Goal: Communication & Community: Participate in discussion

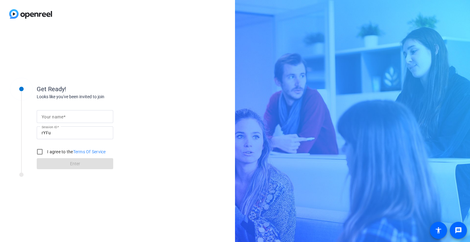
click at [83, 117] on input "Your name" at bounding box center [75, 116] width 67 height 7
type input "[PERSON_NAME]"
click at [43, 151] on input "I agree to the Terms Of Service" at bounding box center [40, 152] width 12 height 12
checkbox input "true"
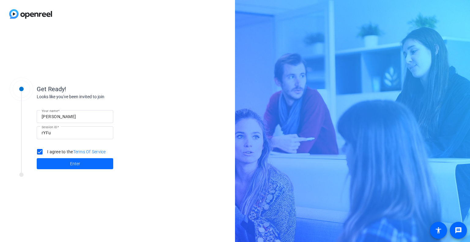
click at [61, 164] on span at bounding box center [75, 163] width 76 height 15
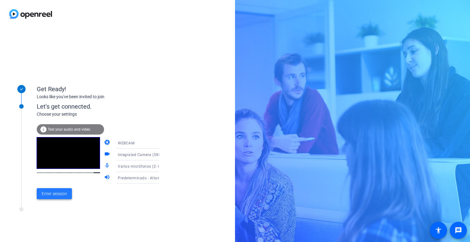
click at [59, 189] on span at bounding box center [54, 193] width 35 height 15
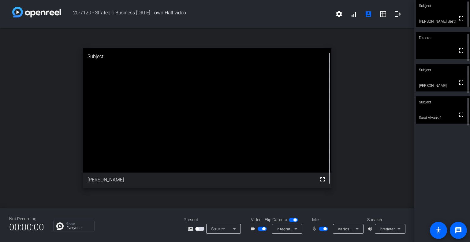
click at [359, 32] on div "open_in_new Subject fullscreen [PERSON_NAME]" at bounding box center [207, 118] width 414 height 180
click at [399, 230] on icon at bounding box center [398, 229] width 3 height 2
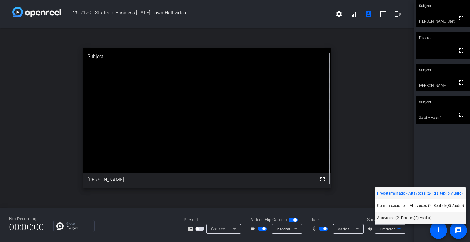
click at [400, 217] on span "Altavoces (2- Realtek(R) Audio)" at bounding box center [404, 217] width 54 height 7
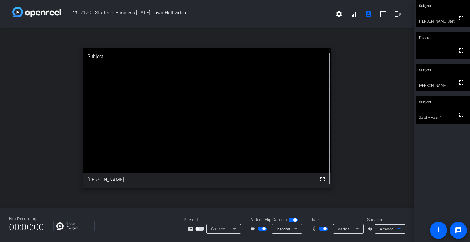
click at [361, 228] on div "Varios micrófonos (2- Intel® Smart Sound Technology for Digital Microphones)" at bounding box center [348, 229] width 31 height 10
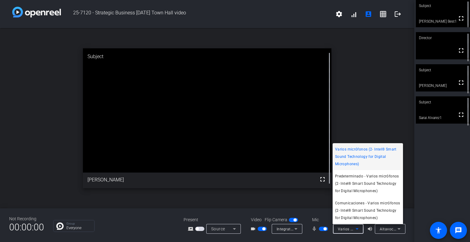
click at [357, 153] on span "Varios micrófonos (2- Intel® Smart Sound Technology for Digital Microphones)" at bounding box center [367, 157] width 65 height 22
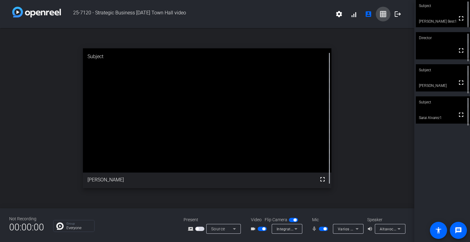
click at [380, 14] on mat-icon "grid_on" at bounding box center [382, 13] width 7 height 7
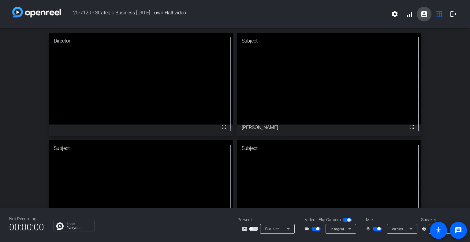
click at [419, 13] on span at bounding box center [424, 14] width 15 height 15
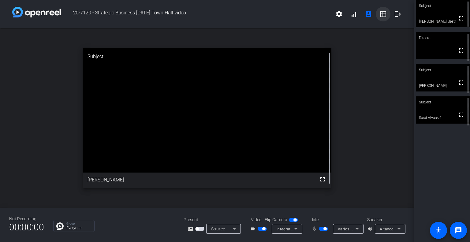
click at [381, 10] on mat-icon "grid_on" at bounding box center [382, 13] width 7 height 7
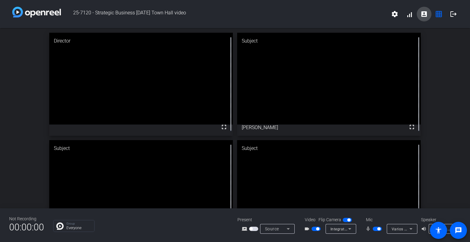
click at [421, 13] on mat-icon "account_box" at bounding box center [423, 13] width 7 height 7
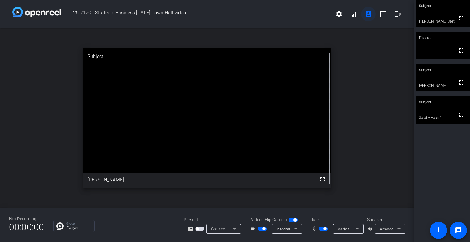
click at [370, 13] on mat-icon "account_box" at bounding box center [368, 13] width 7 height 7
click at [354, 15] on span at bounding box center [353, 14] width 15 height 15
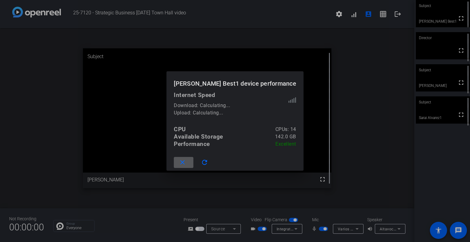
click at [288, 102] on span at bounding box center [292, 100] width 8 height 6
click at [193, 160] on span at bounding box center [184, 162] width 20 height 15
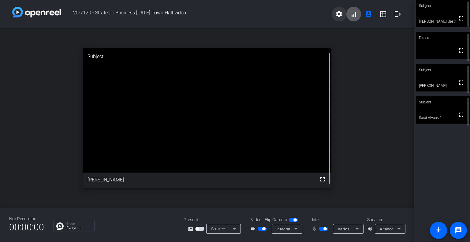
click at [343, 16] on span at bounding box center [339, 14] width 15 height 15
click at [351, 27] on span "Purge all data" at bounding box center [352, 26] width 32 height 7
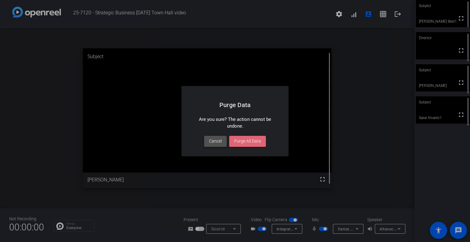
click at [213, 139] on span "Cancel" at bounding box center [215, 141] width 13 height 6
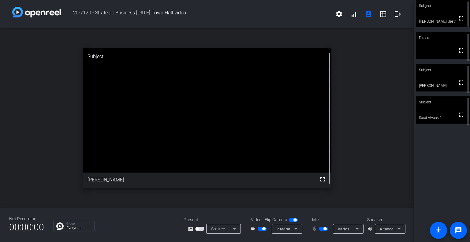
click at [221, 223] on div "Present screen_share_outline Source" at bounding box center [214, 225] width 61 height 17
click at [223, 226] on div "Source" at bounding box center [222, 228] width 22 height 7
click at [269, 213] on div at bounding box center [235, 121] width 470 height 242
click at [292, 228] on icon at bounding box center [295, 228] width 7 height 7
click at [357, 215] on div at bounding box center [235, 121] width 470 height 242
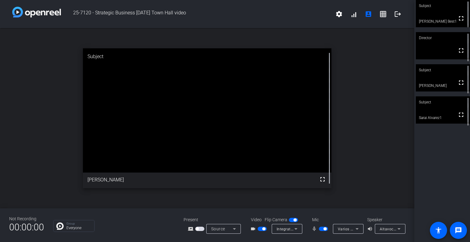
click at [396, 227] on icon at bounding box center [398, 228] width 7 height 7
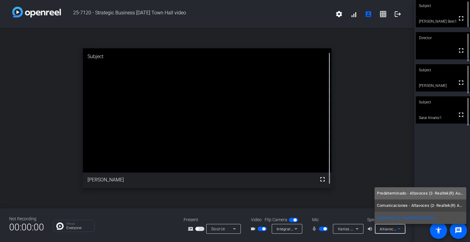
click at [398, 196] on span "Predeterminado - Altavoces (2- Realtek(R) Audio)" at bounding box center [420, 193] width 87 height 7
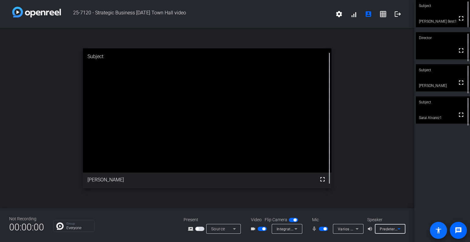
click at [438, 227] on mat-icon "accessibility" at bounding box center [438, 230] width 7 height 7
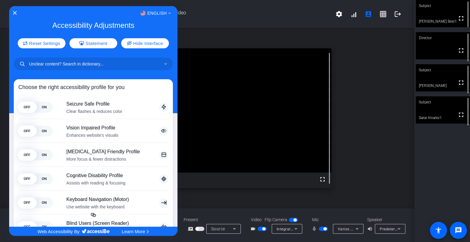
click at [16, 9] on div "English" at bounding box center [93, 13] width 168 height 8
click at [20, 10] on div "English" at bounding box center [93, 13] width 168 height 8
click at [17, 11] on div "English" at bounding box center [93, 13] width 168 height 8
click at [14, 11] on icon "Close Accessibility Interface" at bounding box center [15, 13] width 4 height 4
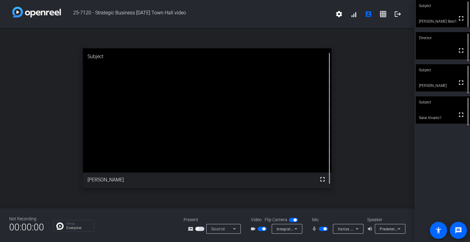
click at [32, 12] on img at bounding box center [36, 12] width 49 height 11
click at [334, 15] on span at bounding box center [339, 14] width 15 height 15
click at [395, 78] on div at bounding box center [235, 121] width 470 height 242
click at [70, 224] on p "Group" at bounding box center [78, 223] width 25 height 3
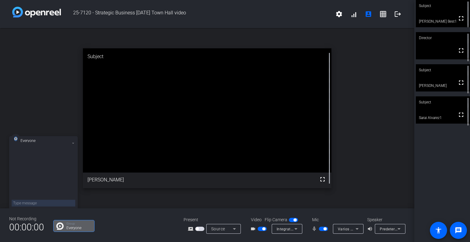
click at [59, 204] on textarea at bounding box center [44, 203] width 64 height 7
type textarea "ohhh found the chat"
type textarea ":"
type textarea "t"
click at [261, 229] on span "button" at bounding box center [262, 229] width 9 height 4
